Goal: Find specific page/section: Find specific page/section

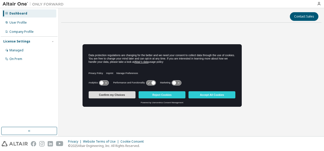
click at [112, 94] on button "Confirm my Choices" at bounding box center [112, 95] width 47 height 7
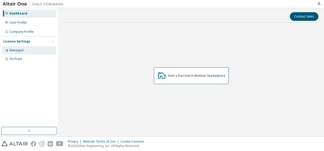
click at [22, 49] on div "Managed" at bounding box center [16, 50] width 14 height 4
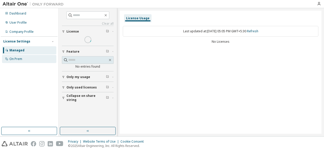
click at [20, 61] on div "On Prem" at bounding box center [15, 59] width 13 height 4
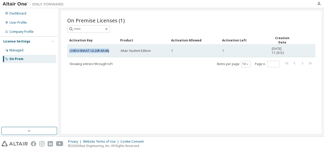
drag, startPoint x: 109, startPoint y: 49, endPoint x: 67, endPoint y: 48, distance: 41.4
click at [67, 48] on td "LS9D4-0NAAT-UL20R-8A46J" at bounding box center [92, 51] width 51 height 13
copy link "LS9D4-0NAAT-UL20R-8A46J"
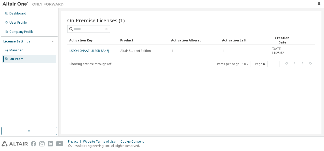
click at [115, 101] on div "On Premise Licenses (1) Clear Load Save Save As Field Operator Value Select fil…" at bounding box center [191, 72] width 261 height 123
